Goal: Navigation & Orientation: Find specific page/section

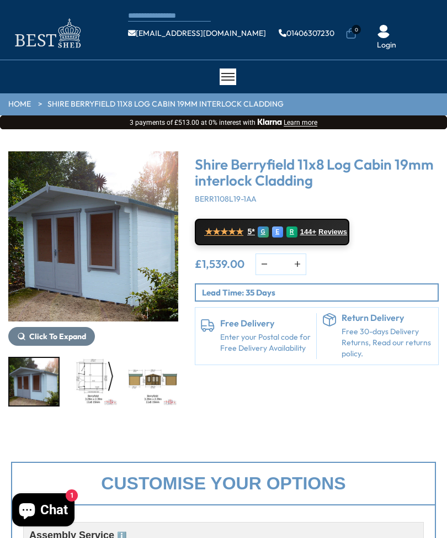
scroll to position [1, 0]
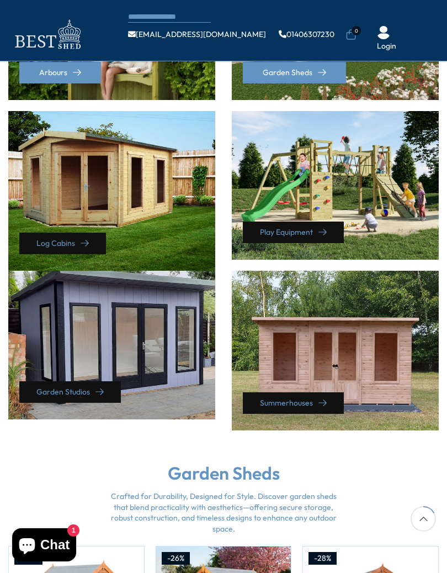
scroll to position [419, 0]
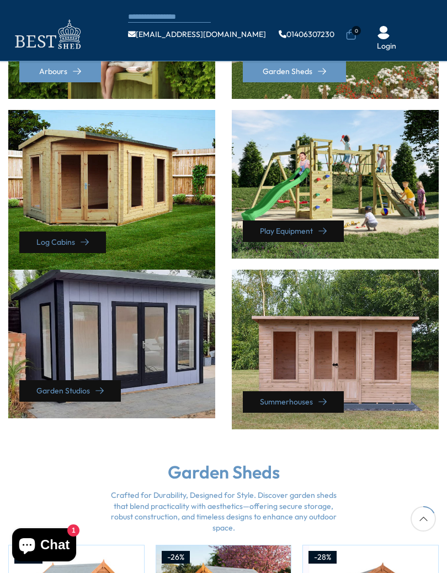
click at [342, 363] on div "Summerhouses" at bounding box center [335, 350] width 207 height 160
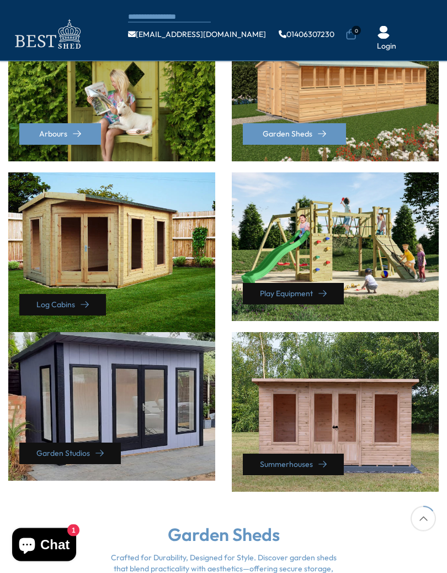
scroll to position [352, 0]
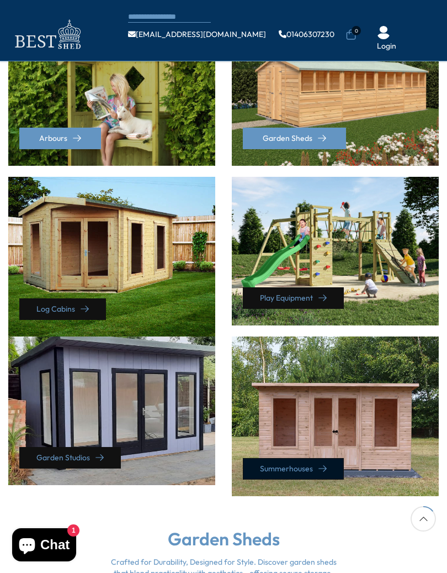
click at [328, 458] on link "Summerhouses" at bounding box center [293, 469] width 101 height 22
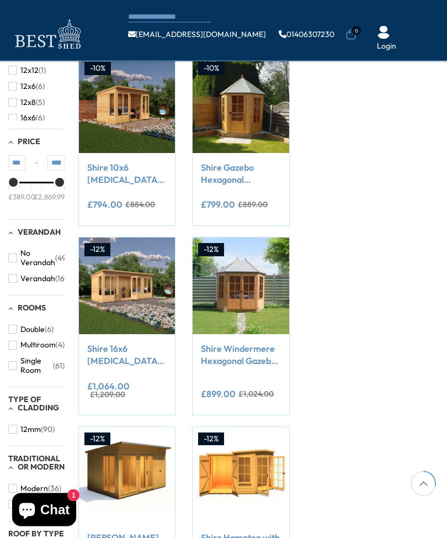
scroll to position [324, 0]
click at [137, 281] on img at bounding box center [127, 286] width 96 height 96
